Goal: Information Seeking & Learning: Learn about a topic

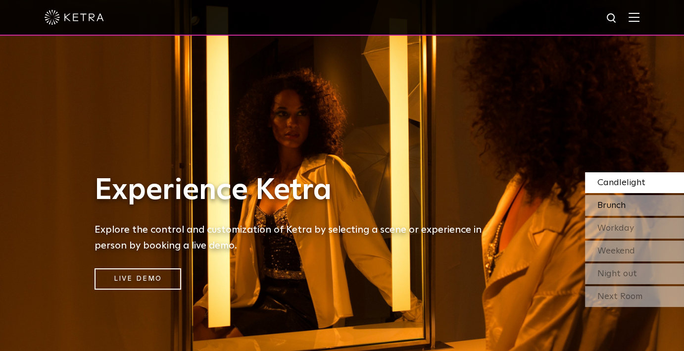
click at [608, 201] on span "Brunch" at bounding box center [611, 205] width 28 height 9
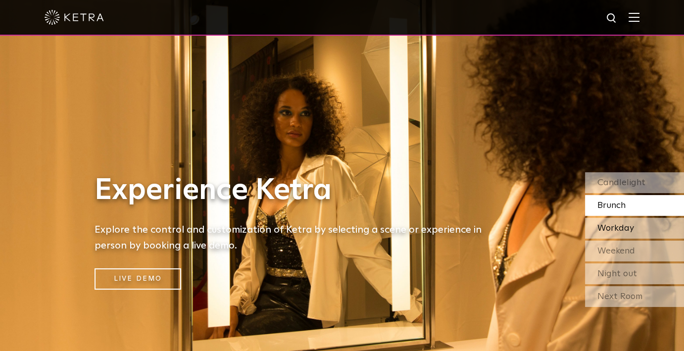
click at [614, 227] on span "Workday" at bounding box center [615, 228] width 37 height 9
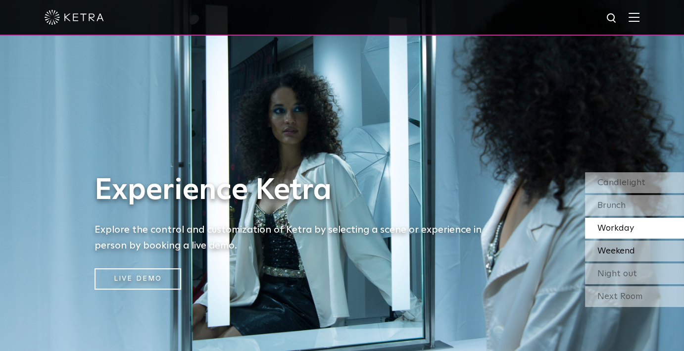
click at [608, 253] on span "Weekend" at bounding box center [616, 250] width 38 height 9
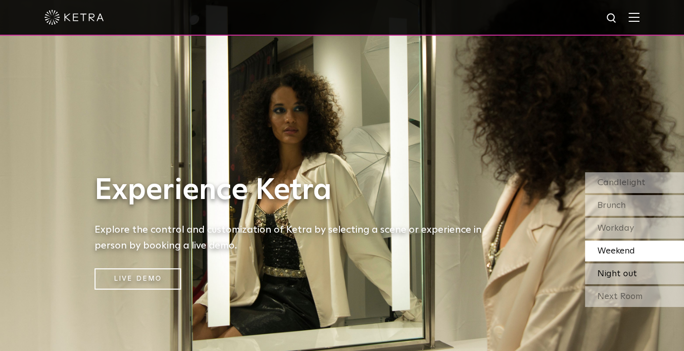
click at [608, 278] on span "Night out" at bounding box center [617, 273] width 40 height 9
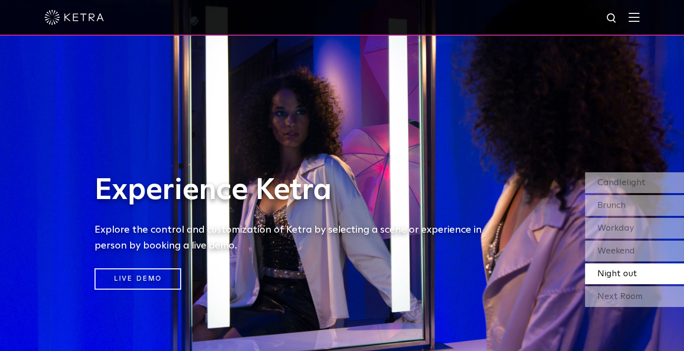
click at [639, 18] on img at bounding box center [633, 16] width 11 height 9
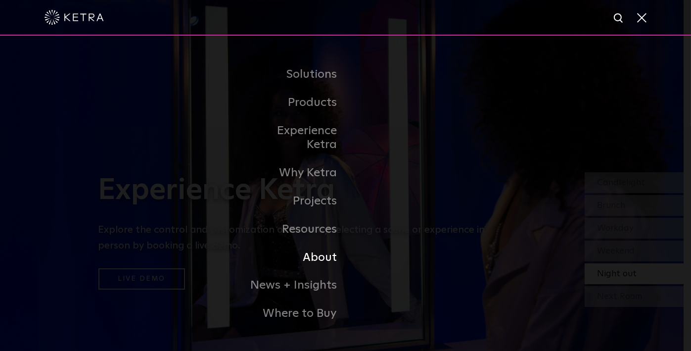
click at [311, 251] on link "About" at bounding box center [294, 257] width 101 height 28
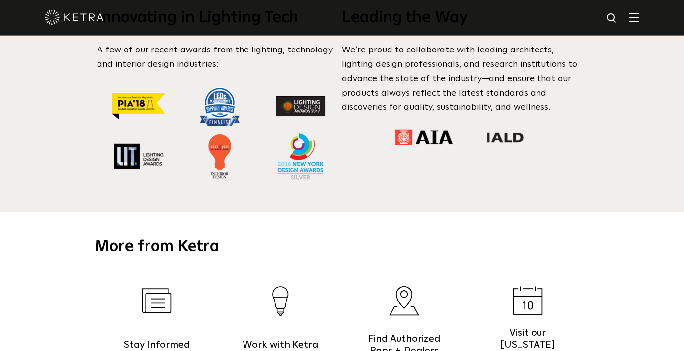
scroll to position [989, 0]
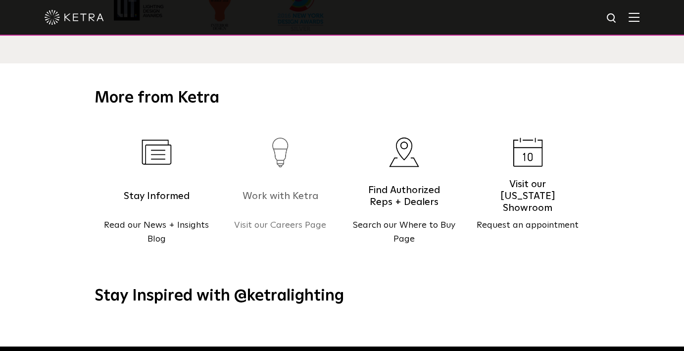
click at [279, 218] on p "Visit our Careers Page" at bounding box center [280, 225] width 124 height 14
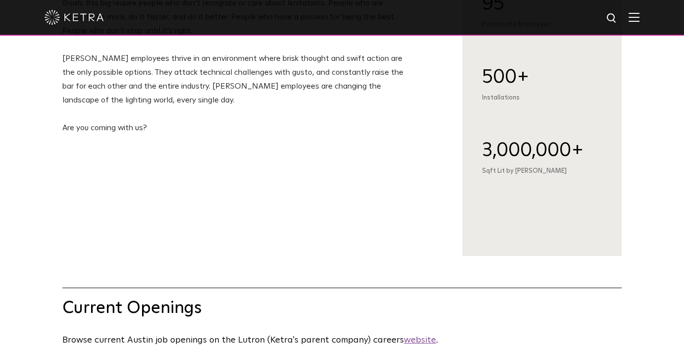
scroll to position [346, 0]
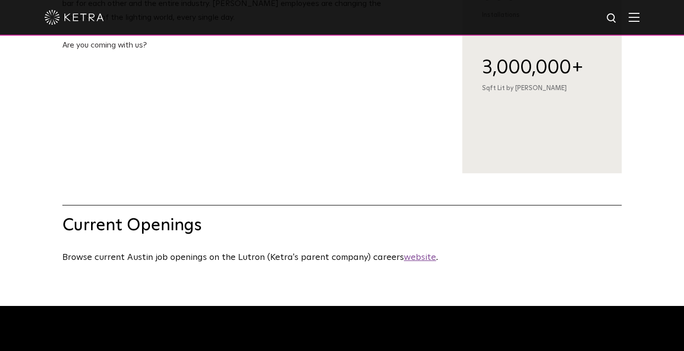
click at [419, 262] on u "website" at bounding box center [420, 257] width 32 height 9
